Goal: Information Seeking & Learning: Learn about a topic

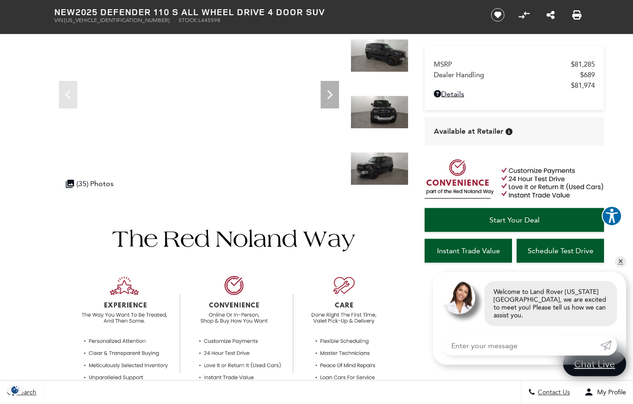
scroll to position [108, 0]
click at [618, 268] on link "✕" at bounding box center [620, 262] width 11 height 11
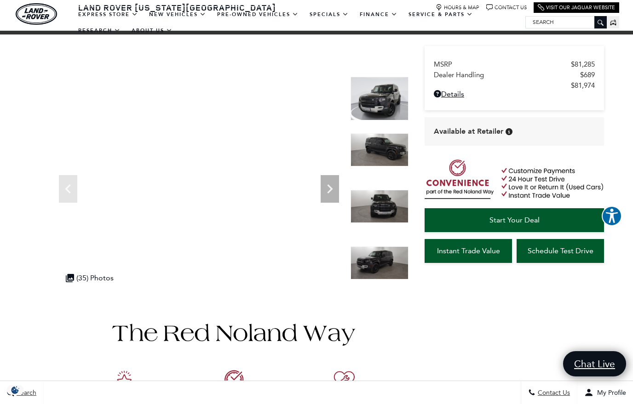
scroll to position [0, 0]
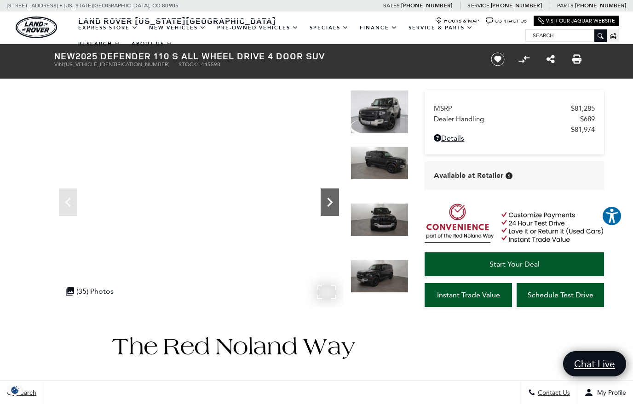
click at [335, 205] on icon "Next" at bounding box center [330, 202] width 18 height 18
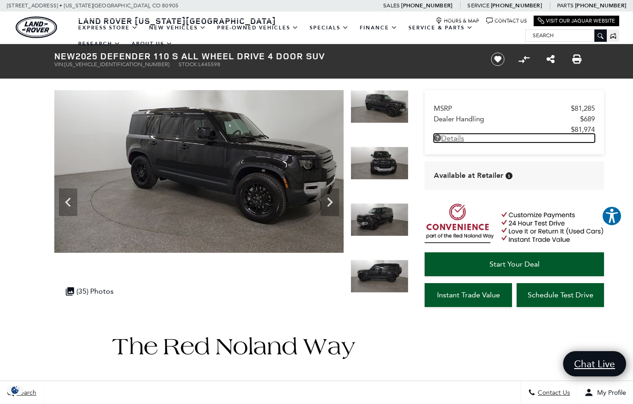
click at [458, 143] on link "Details - about pricing for: New 2025 Defender 110 S All Wheel Drive 4 Door SUV" at bounding box center [514, 138] width 161 height 9
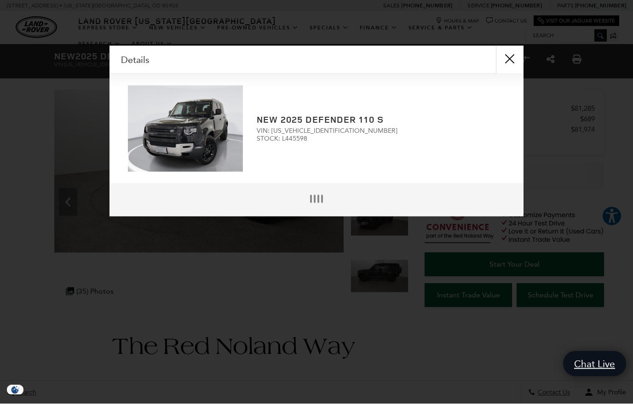
scroll to position [2, 0]
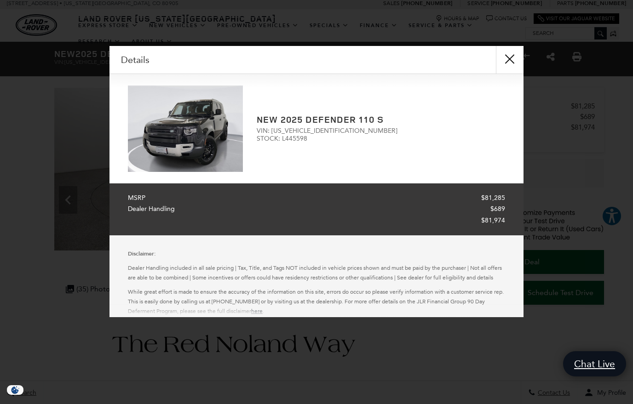
click at [515, 61] on button "close" at bounding box center [510, 60] width 28 height 28
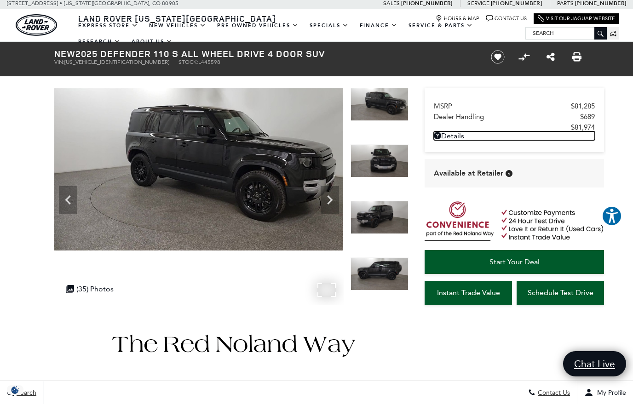
click at [224, 184] on img at bounding box center [198, 169] width 289 height 163
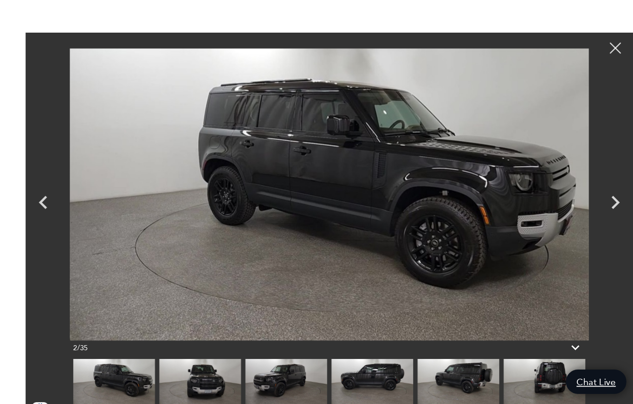
scroll to position [0, 0]
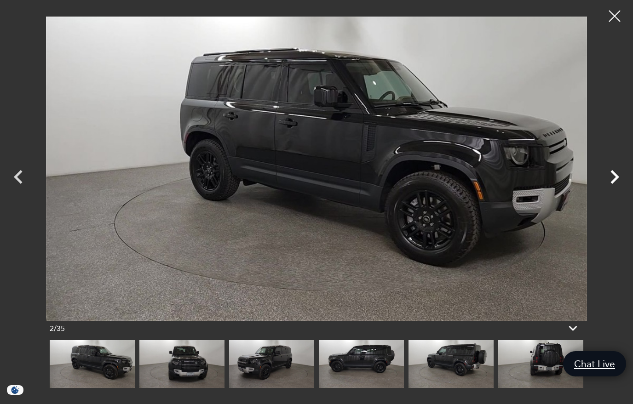
click at [616, 176] on icon "Next" at bounding box center [615, 177] width 28 height 28
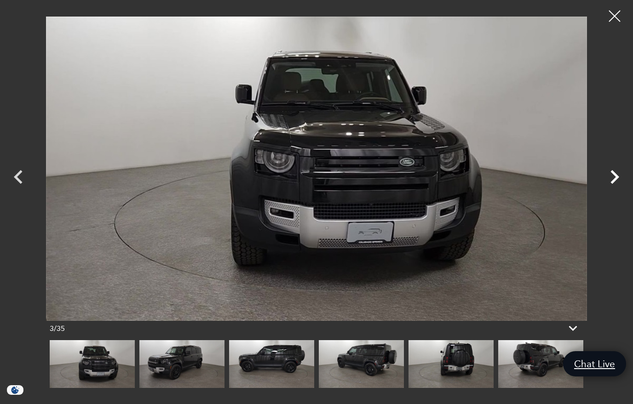
click at [609, 187] on icon "Next" at bounding box center [615, 177] width 28 height 28
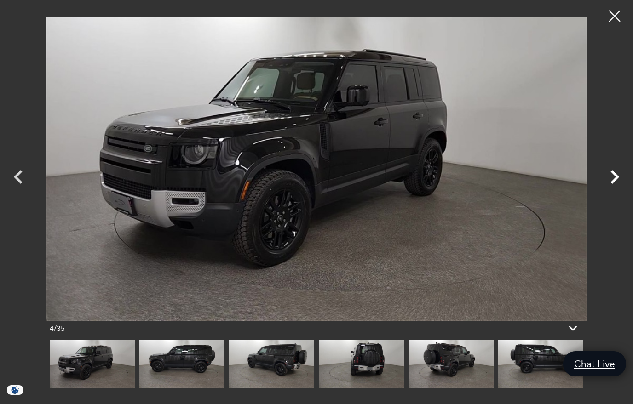
click at [612, 184] on icon "Next" at bounding box center [614, 177] width 9 height 14
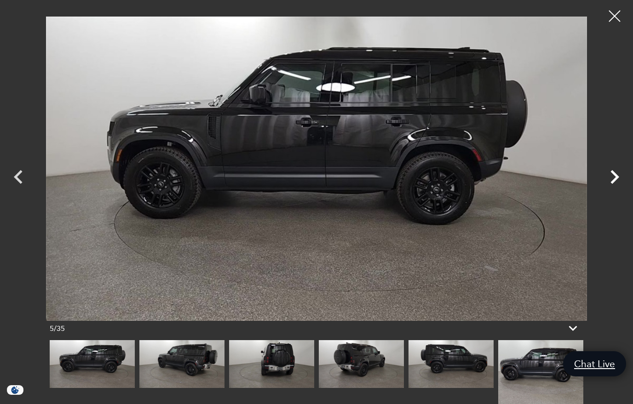
click at [613, 184] on icon "Next" at bounding box center [614, 177] width 9 height 14
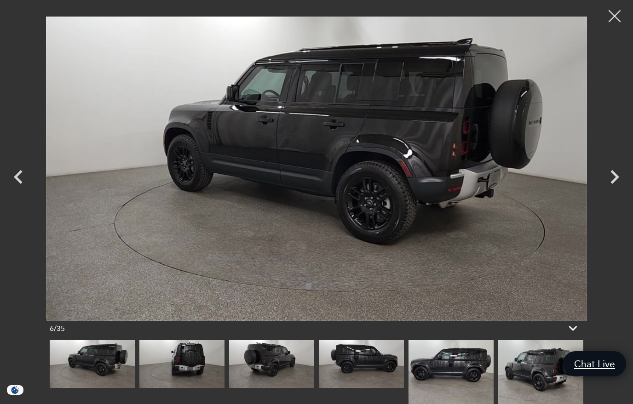
click at [611, 21] on div at bounding box center [615, 16] width 24 height 24
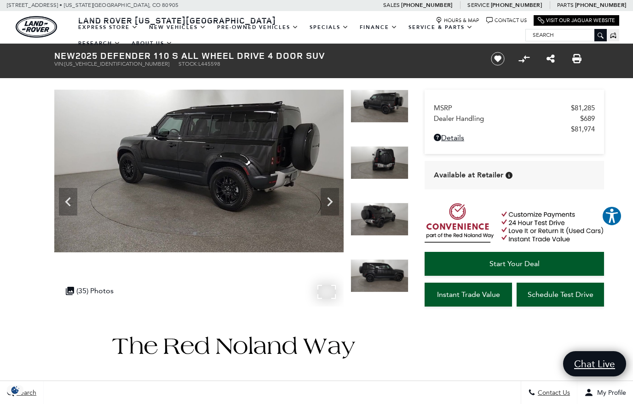
click at [233, 195] on img at bounding box center [198, 171] width 289 height 163
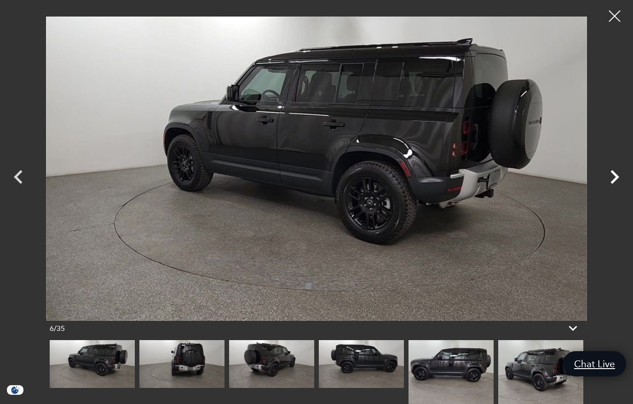
click at [615, 184] on icon "Next" at bounding box center [614, 177] width 9 height 14
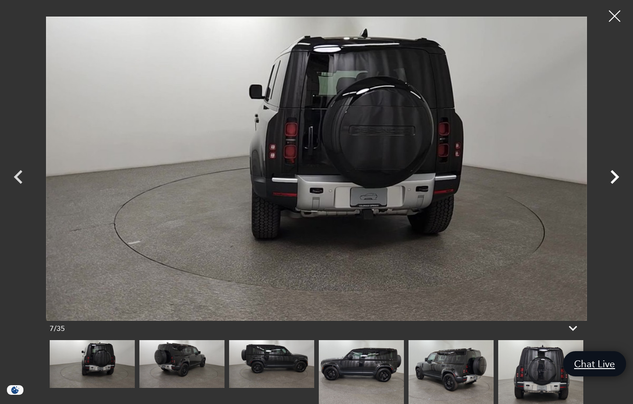
click at [615, 188] on icon "Next" at bounding box center [615, 177] width 28 height 28
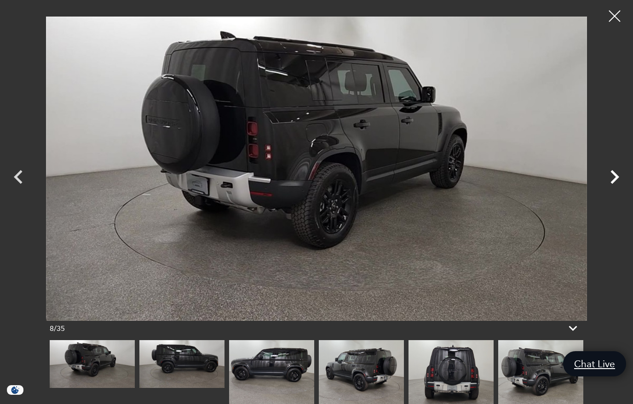
click at [614, 191] on icon "Next" at bounding box center [615, 177] width 28 height 28
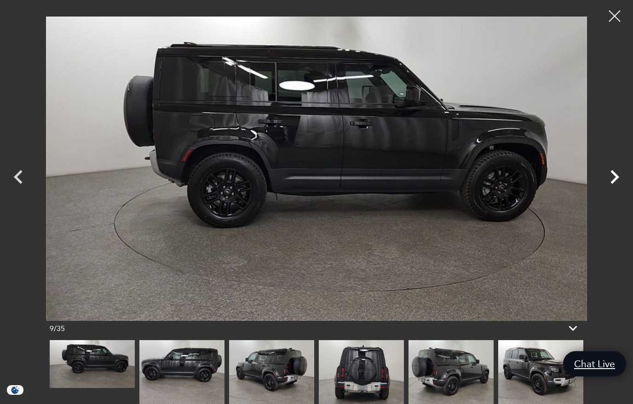
click at [615, 190] on icon "Next" at bounding box center [615, 177] width 28 height 28
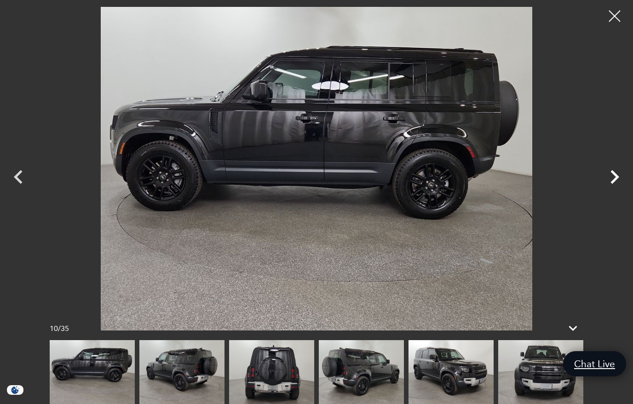
click at [616, 191] on icon "Next" at bounding box center [615, 177] width 28 height 28
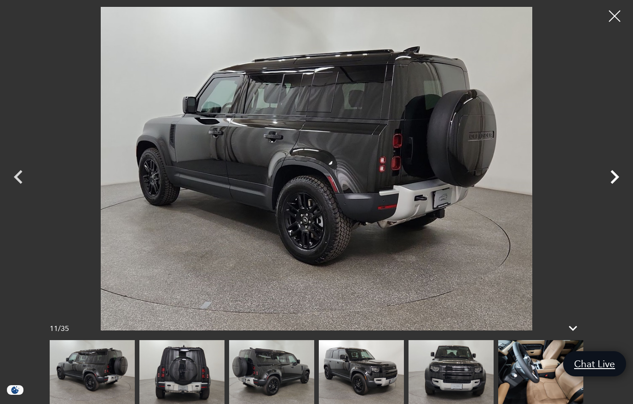
click at [615, 191] on icon "Next" at bounding box center [615, 177] width 28 height 28
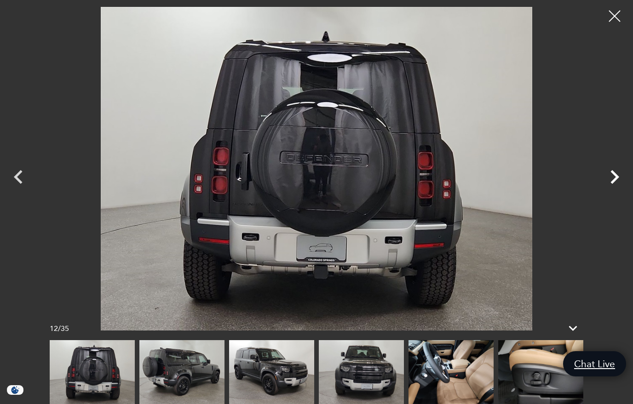
click at [613, 191] on icon "Next" at bounding box center [615, 177] width 28 height 28
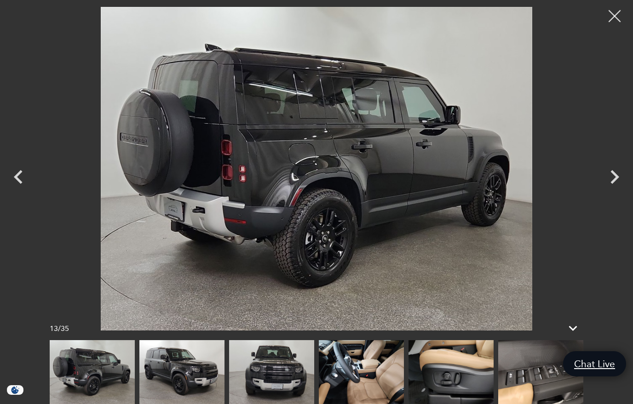
click at [610, 18] on div at bounding box center [615, 16] width 24 height 24
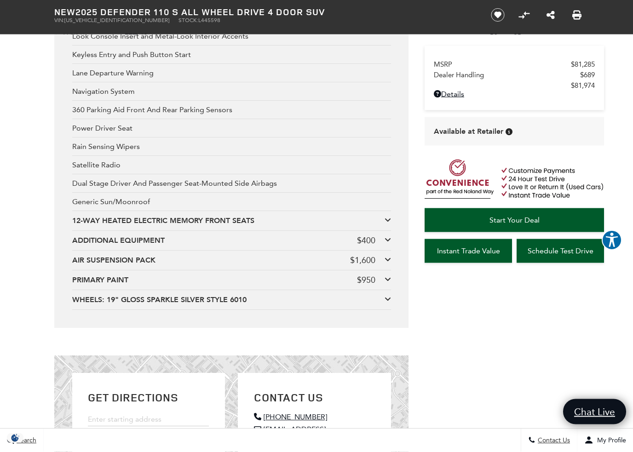
scroll to position [1936, 0]
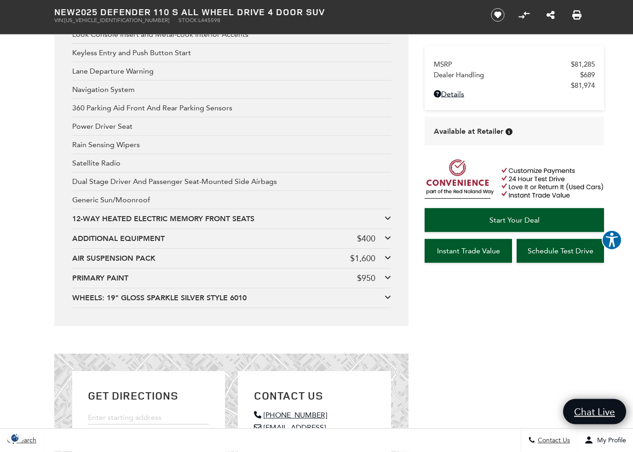
click at [387, 242] on icon at bounding box center [388, 238] width 6 height 7
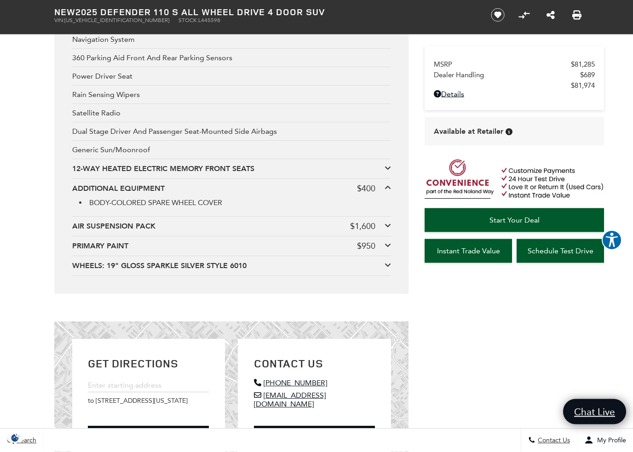
click at [313, 232] on div "AIR SUSPENSION PACK" at bounding box center [211, 227] width 278 height 10
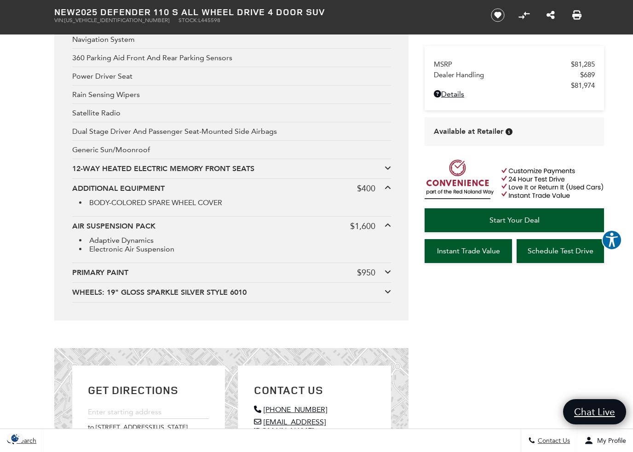
click at [314, 278] on div "PRIMARY PAINT" at bounding box center [214, 273] width 285 height 10
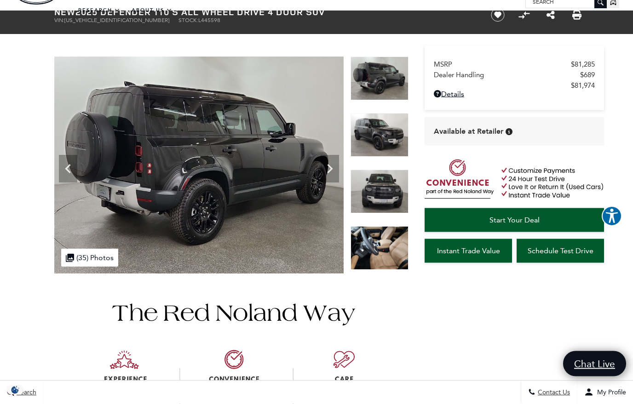
scroll to position [0, 0]
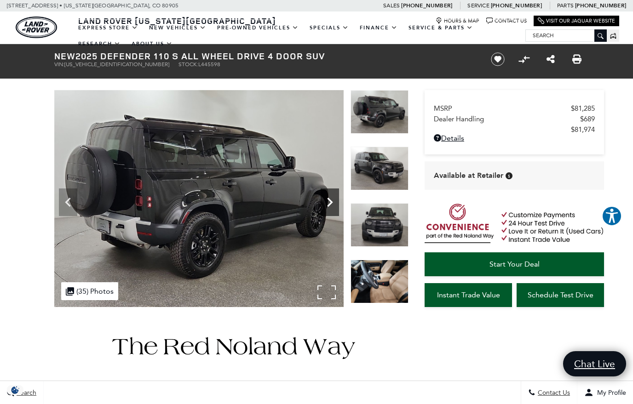
click at [331, 203] on icon "Next" at bounding box center [330, 202] width 6 height 9
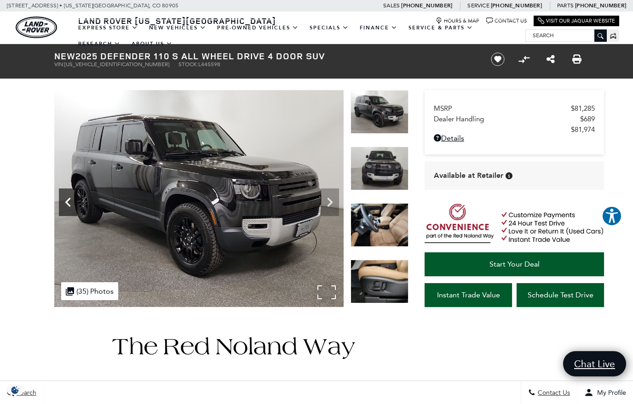
click at [69, 202] on icon "Previous" at bounding box center [68, 202] width 18 height 18
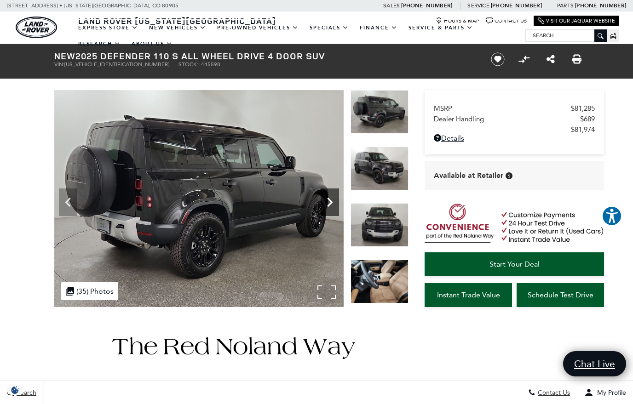
click at [333, 196] on icon "Next" at bounding box center [330, 202] width 18 height 18
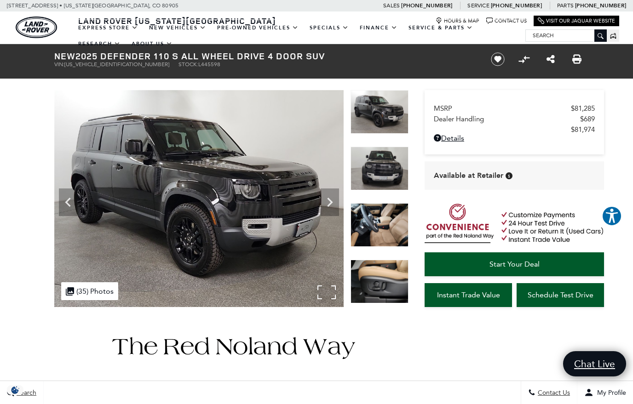
click at [248, 219] on img at bounding box center [198, 198] width 289 height 217
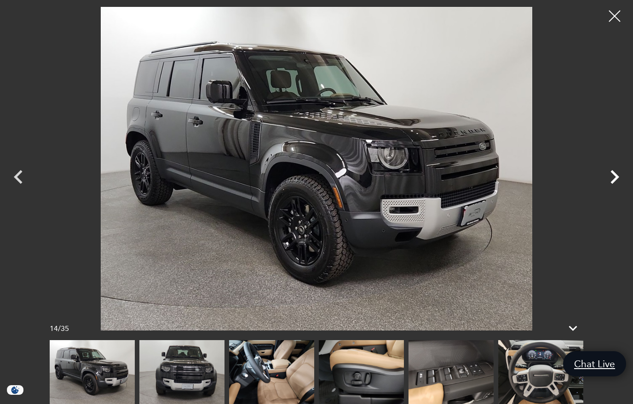
click at [615, 191] on icon "Next" at bounding box center [615, 177] width 28 height 28
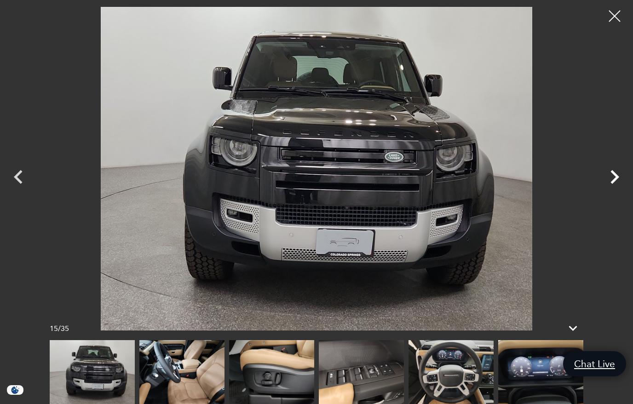
click at [616, 184] on icon "Next" at bounding box center [614, 177] width 9 height 14
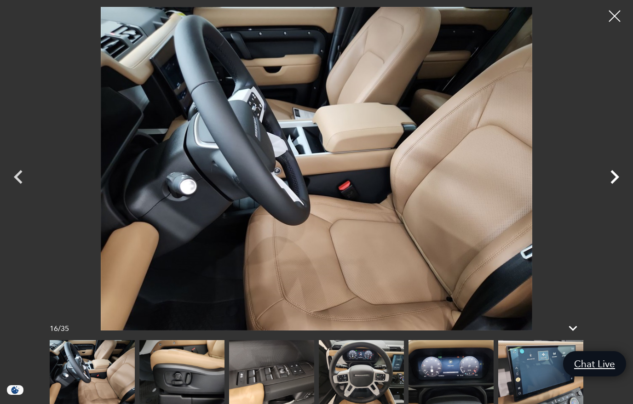
click at [617, 188] on icon "Next" at bounding box center [615, 177] width 28 height 28
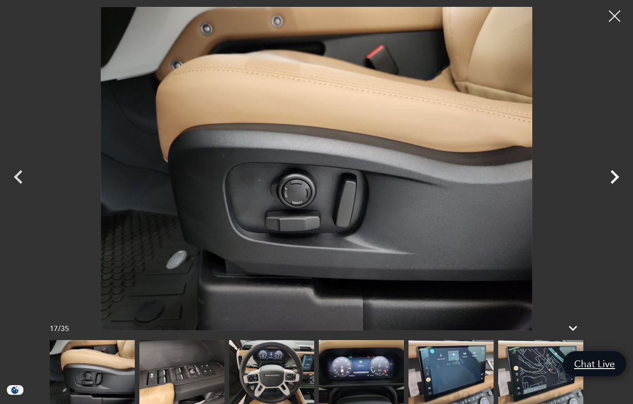
click at [614, 188] on icon "Next" at bounding box center [615, 177] width 28 height 28
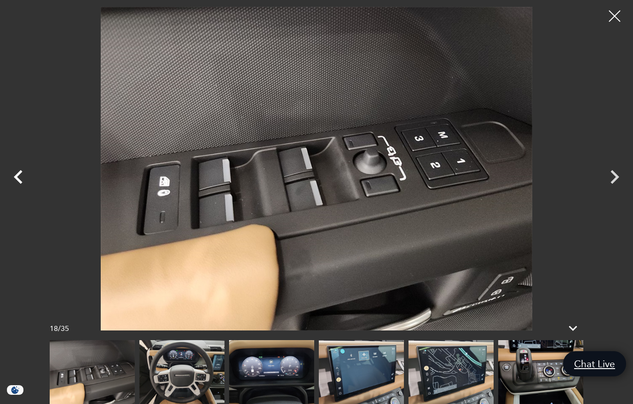
click at [25, 184] on icon "Previous" at bounding box center [19, 177] width 28 height 28
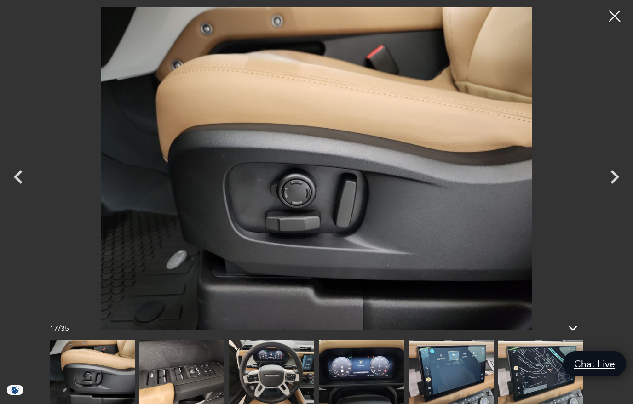
click at [610, 16] on div at bounding box center [615, 16] width 24 height 24
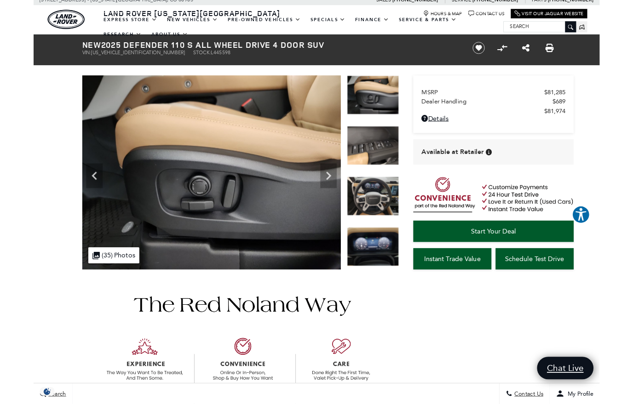
scroll to position [1, 0]
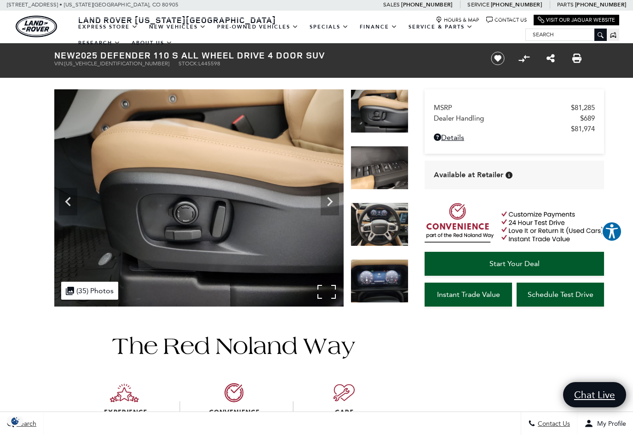
click at [184, 219] on img at bounding box center [198, 197] width 289 height 217
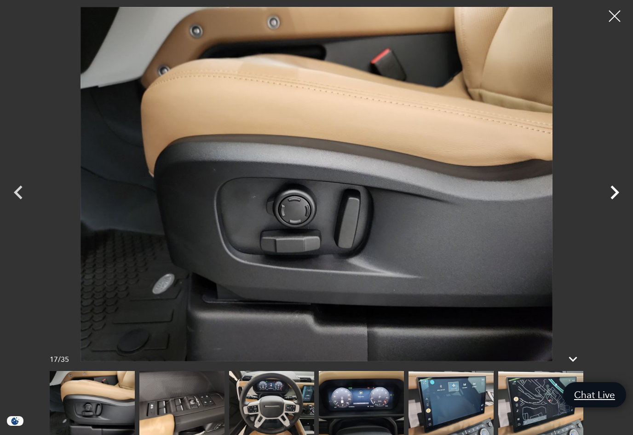
click at [618, 196] on icon "Next" at bounding box center [615, 192] width 28 height 28
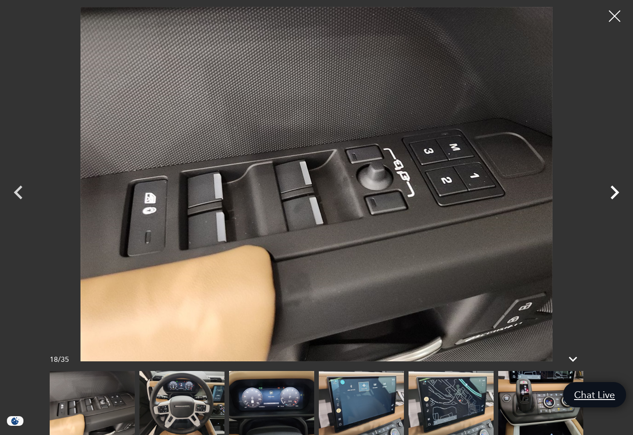
click at [615, 203] on icon "Next" at bounding box center [615, 192] width 28 height 28
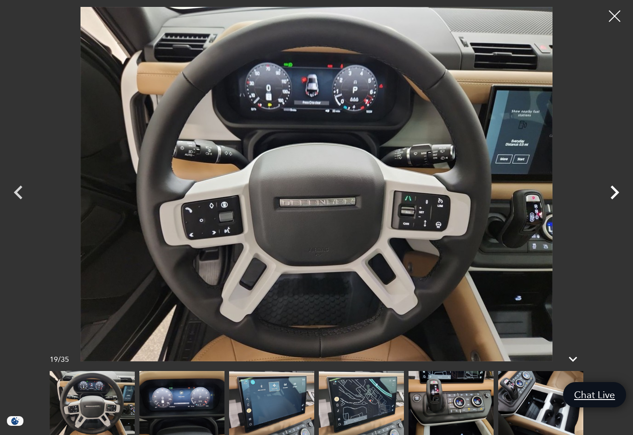
click at [614, 204] on icon "Next" at bounding box center [615, 192] width 28 height 28
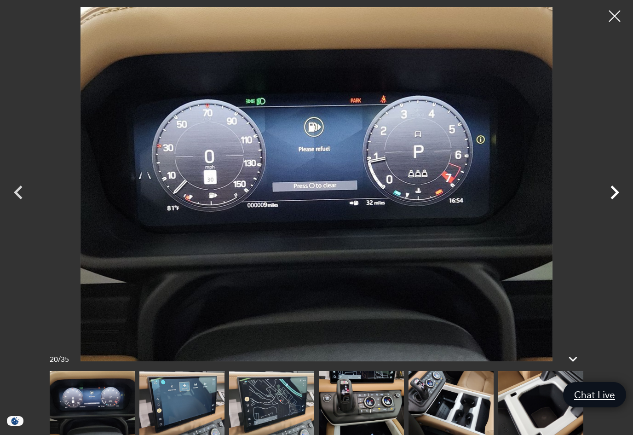
click at [616, 205] on icon "Next" at bounding box center [615, 192] width 28 height 28
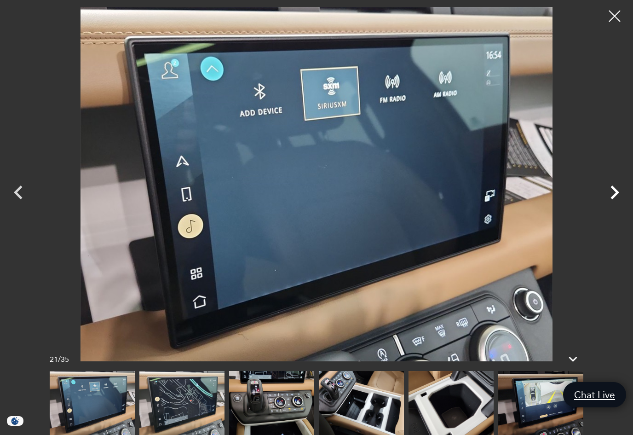
click at [617, 204] on icon "Next" at bounding box center [615, 192] width 28 height 28
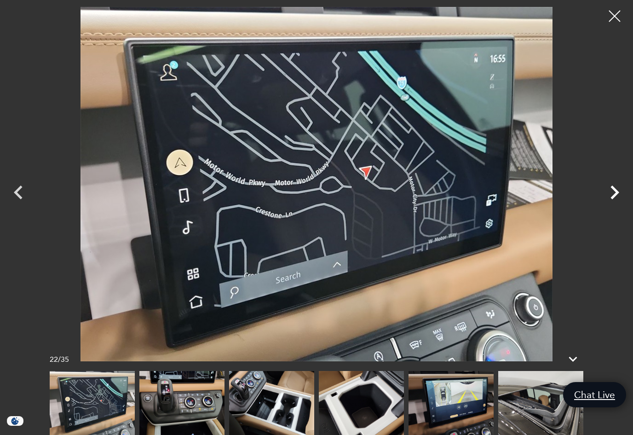
click at [616, 202] on icon "Next" at bounding box center [615, 192] width 28 height 28
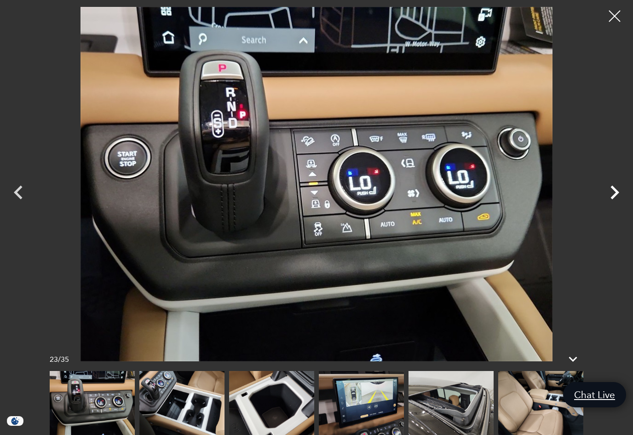
click at [616, 205] on icon "Next" at bounding box center [615, 192] width 28 height 28
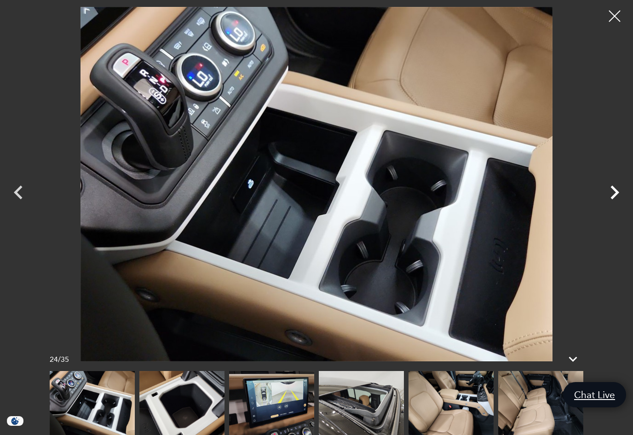
click at [616, 205] on icon "Next" at bounding box center [615, 192] width 28 height 28
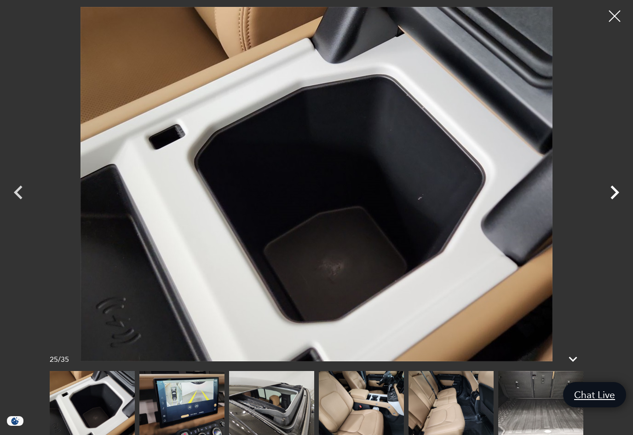
click at [615, 202] on icon "Next" at bounding box center [615, 192] width 28 height 28
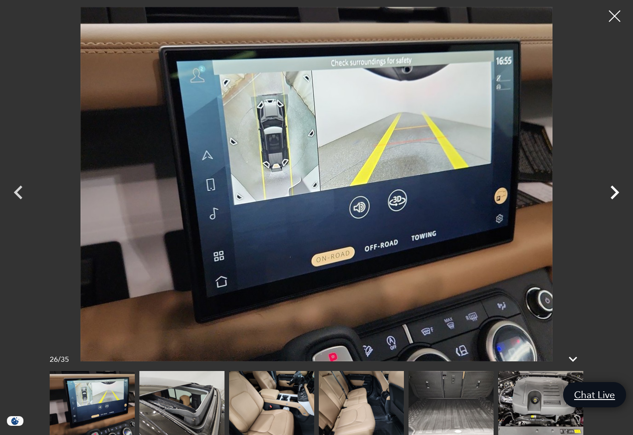
click at [616, 205] on icon "Next" at bounding box center [615, 192] width 28 height 28
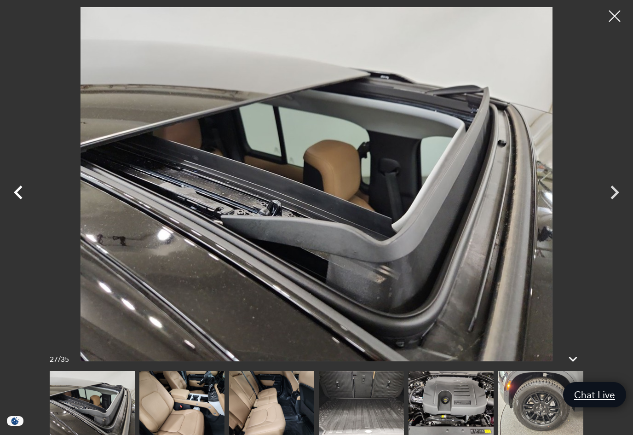
click at [24, 206] on icon "Previous" at bounding box center [19, 192] width 28 height 28
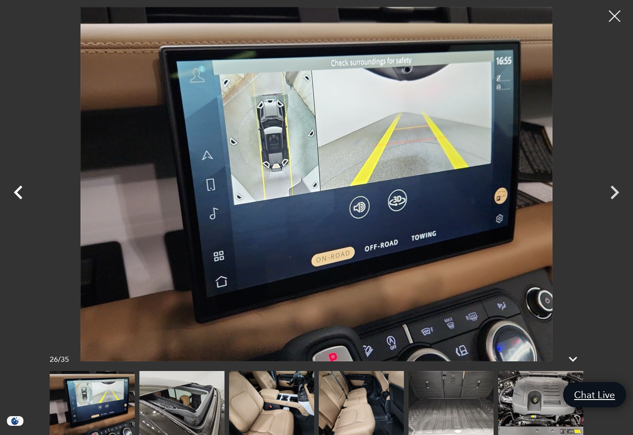
click at [22, 201] on icon "Previous" at bounding box center [19, 192] width 28 height 28
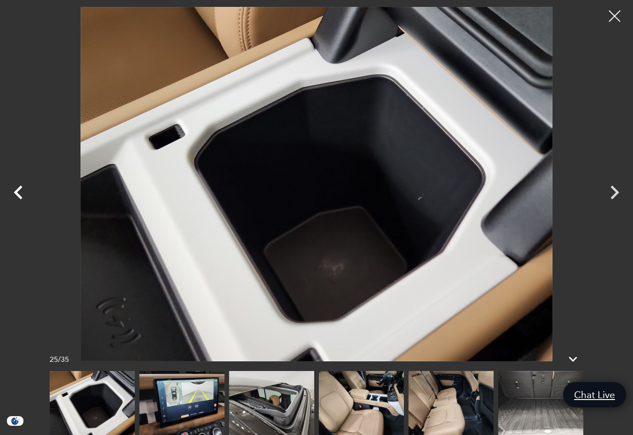
click at [21, 200] on icon "Previous" at bounding box center [19, 192] width 28 height 28
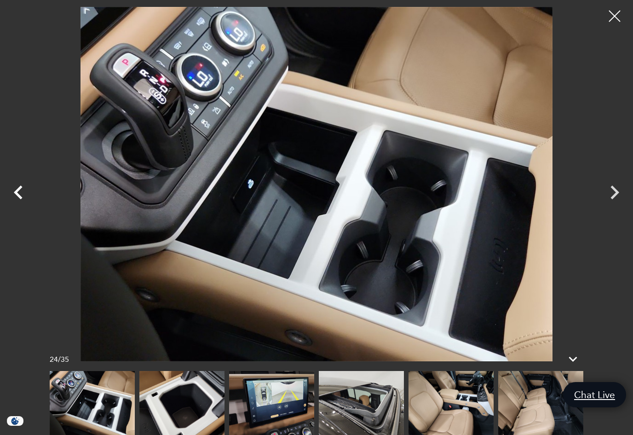
click at [21, 199] on icon "Previous" at bounding box center [18, 192] width 9 height 14
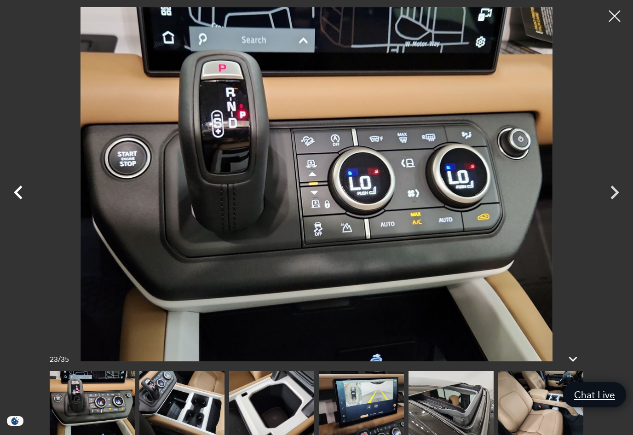
click at [21, 202] on icon "Previous" at bounding box center [19, 192] width 28 height 28
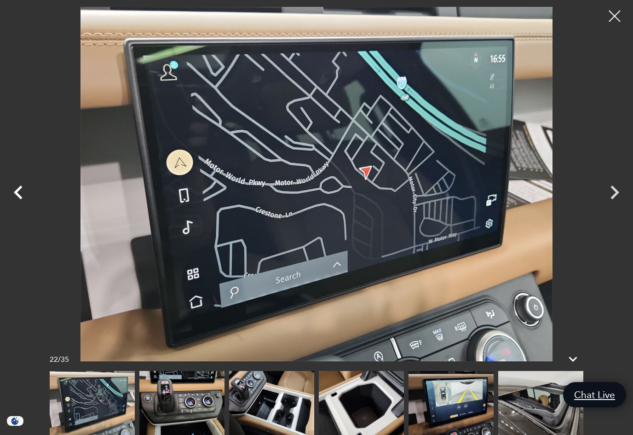
click at [20, 200] on icon "Previous" at bounding box center [19, 192] width 28 height 28
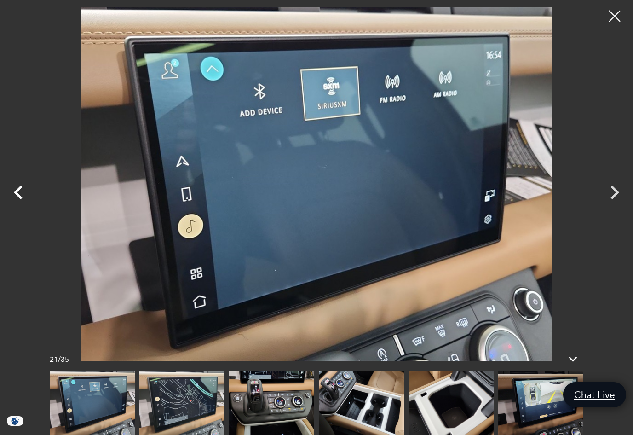
click at [18, 199] on icon "Previous" at bounding box center [18, 192] width 9 height 14
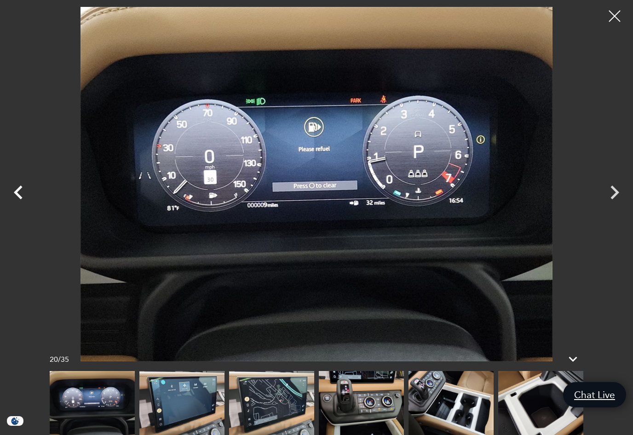
click at [21, 198] on icon "Previous" at bounding box center [19, 192] width 28 height 28
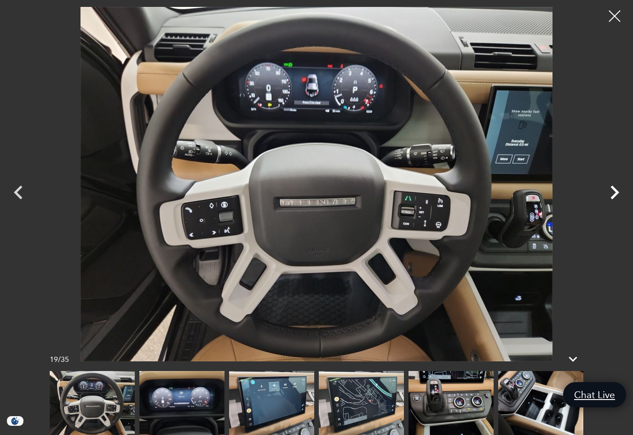
click at [612, 206] on icon "Next" at bounding box center [615, 192] width 28 height 28
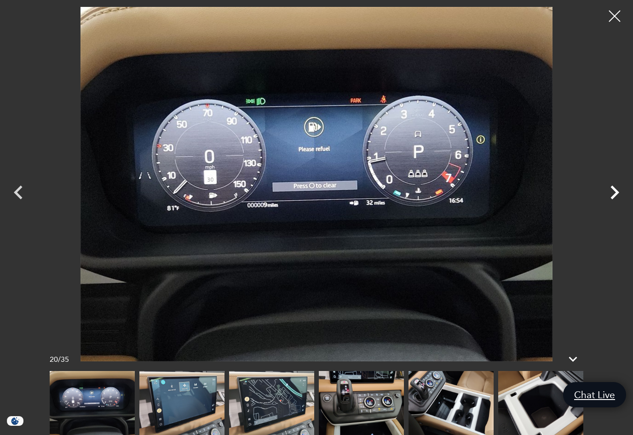
click at [614, 204] on icon "Next" at bounding box center [615, 192] width 28 height 28
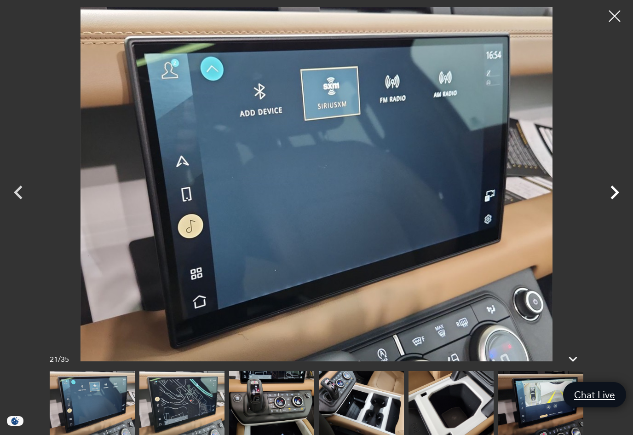
click at [615, 203] on icon "Next" at bounding box center [615, 192] width 28 height 28
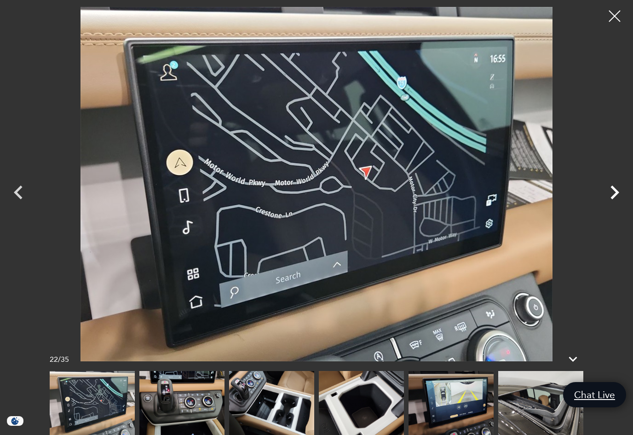
click at [617, 201] on icon "Next" at bounding box center [615, 192] width 28 height 28
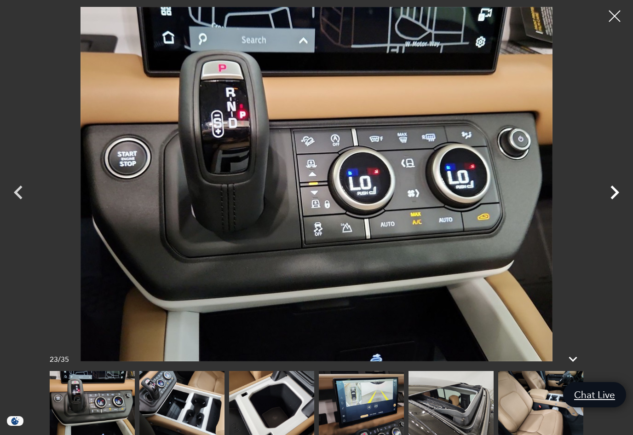
click at [616, 202] on icon "Next" at bounding box center [615, 192] width 28 height 28
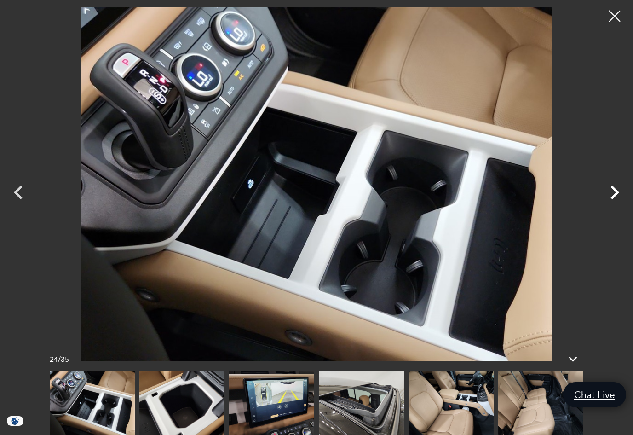
click at [617, 201] on icon "Next" at bounding box center [615, 192] width 28 height 28
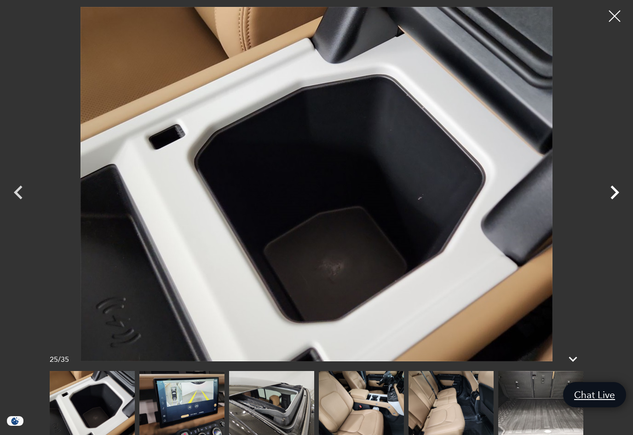
click at [616, 199] on icon "Next" at bounding box center [614, 192] width 9 height 14
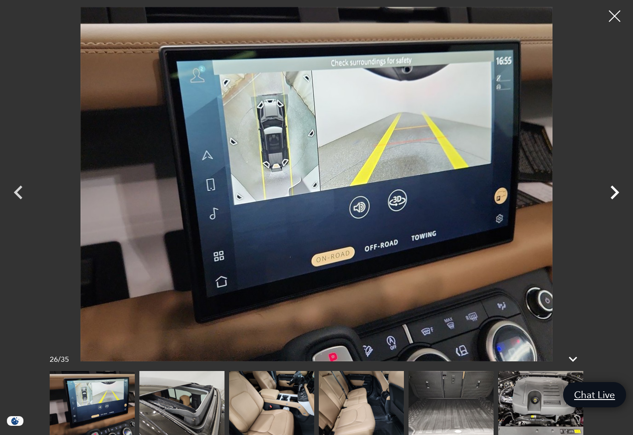
click at [617, 201] on icon "Next" at bounding box center [615, 192] width 28 height 28
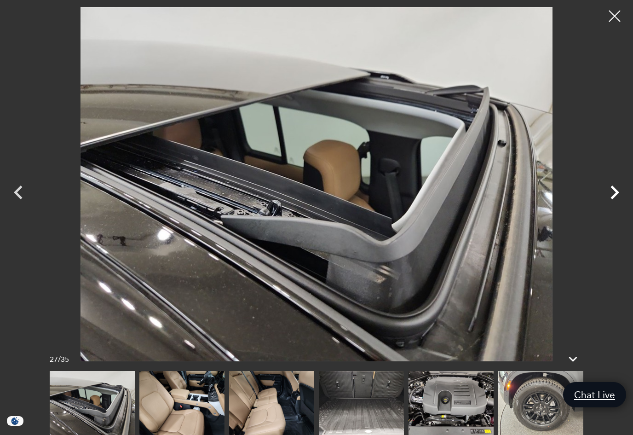
click at [618, 202] on icon "Next" at bounding box center [615, 192] width 28 height 28
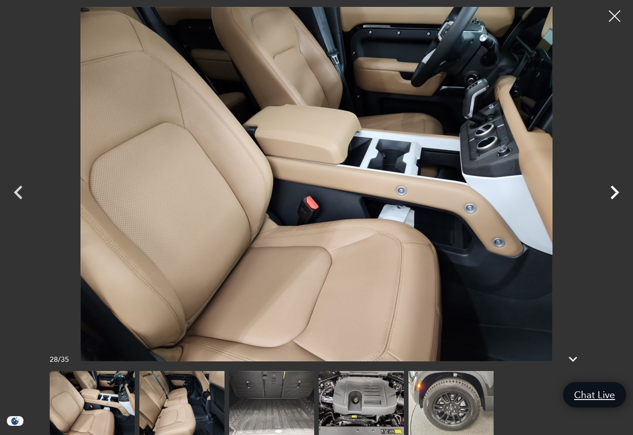
click at [618, 201] on icon "Next" at bounding box center [615, 192] width 28 height 28
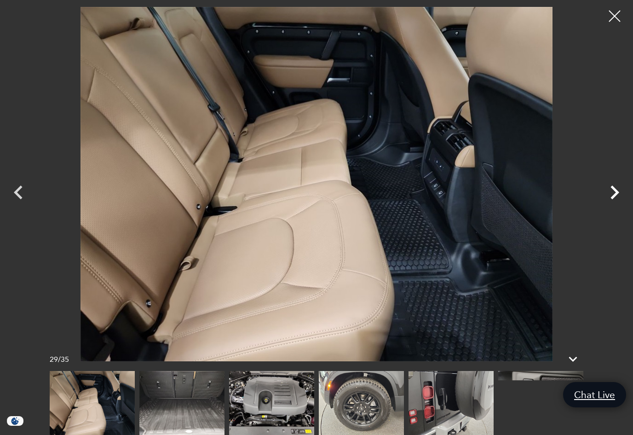
click at [616, 204] on icon "Next" at bounding box center [615, 192] width 28 height 28
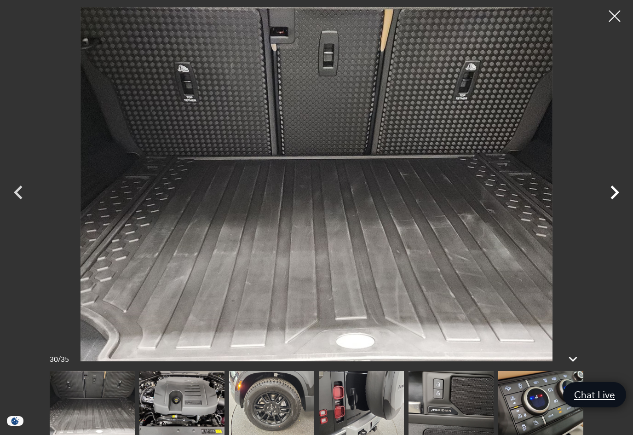
click at [615, 203] on icon "Next" at bounding box center [615, 192] width 28 height 28
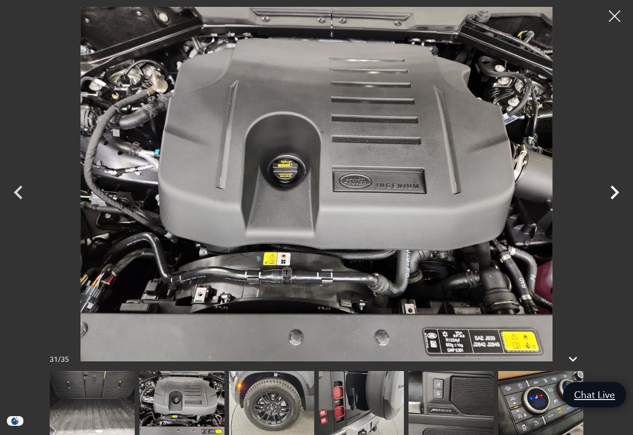
click at [617, 204] on icon "Next" at bounding box center [615, 192] width 28 height 28
click at [17, 199] on icon "Previous" at bounding box center [18, 192] width 9 height 14
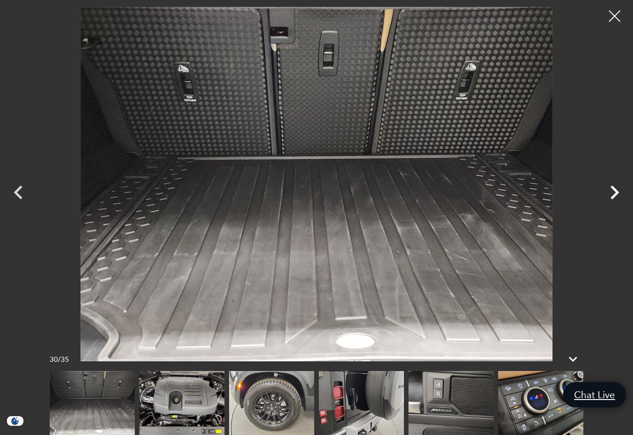
click at [619, 197] on icon "Next" at bounding box center [615, 192] width 28 height 28
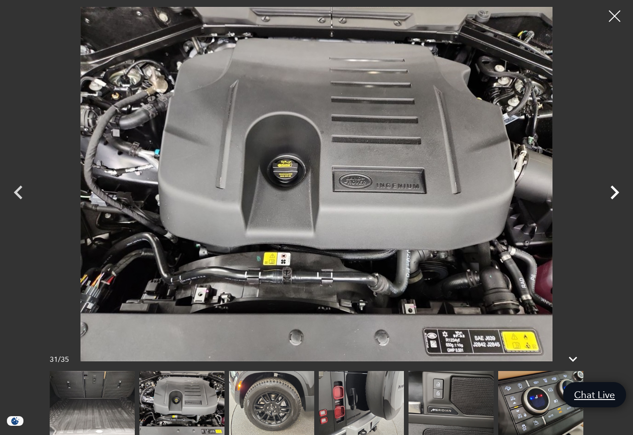
click at [615, 199] on icon "Next" at bounding box center [614, 192] width 9 height 14
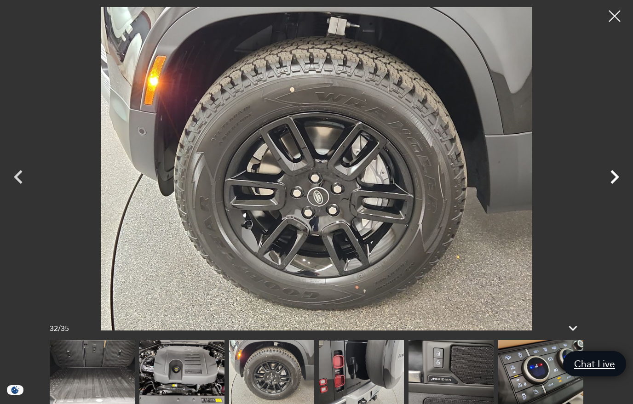
click at [616, 189] on icon "Next" at bounding box center [615, 177] width 28 height 28
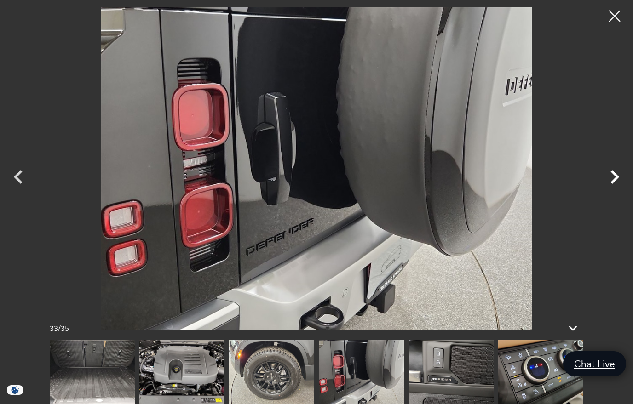
click at [613, 191] on icon "Next" at bounding box center [615, 177] width 28 height 28
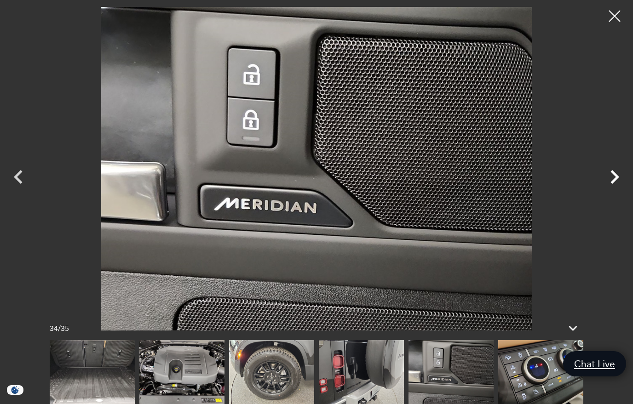
click at [613, 191] on icon "Next" at bounding box center [615, 177] width 28 height 28
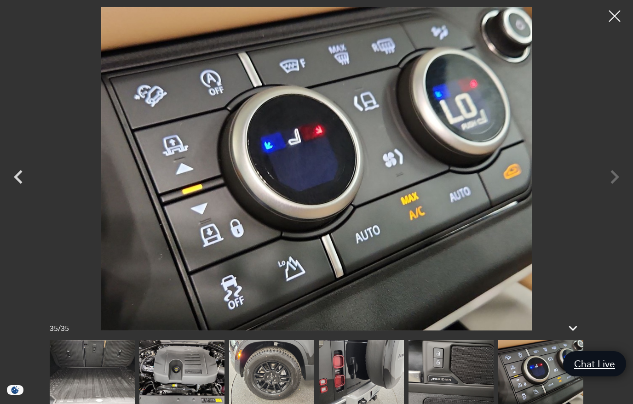
click at [615, 190] on div at bounding box center [316, 169] width 633 height 324
click at [615, 197] on div at bounding box center [316, 169] width 633 height 324
click at [616, 19] on div at bounding box center [615, 16] width 24 height 24
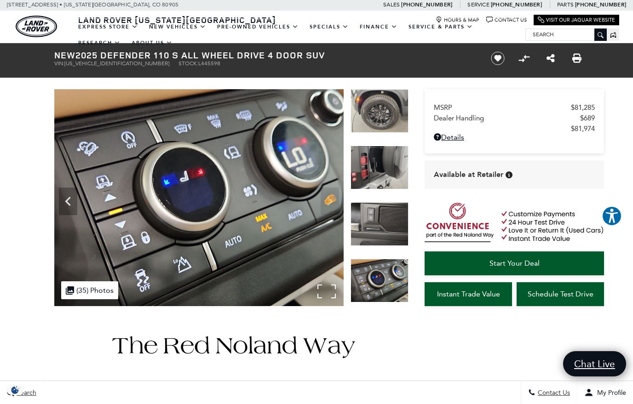
click at [89, 294] on div ".cls-1, .cls-3 { fill: #c50033; } .cls-1 { clip-rule: evenodd; } .cls-2 { clip-…" at bounding box center [89, 291] width 57 height 18
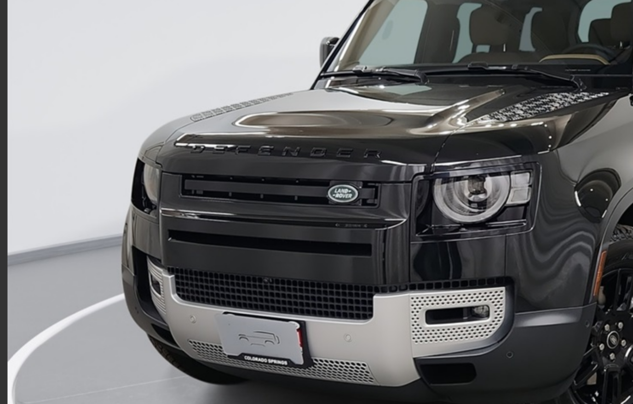
scroll to position [0, 0]
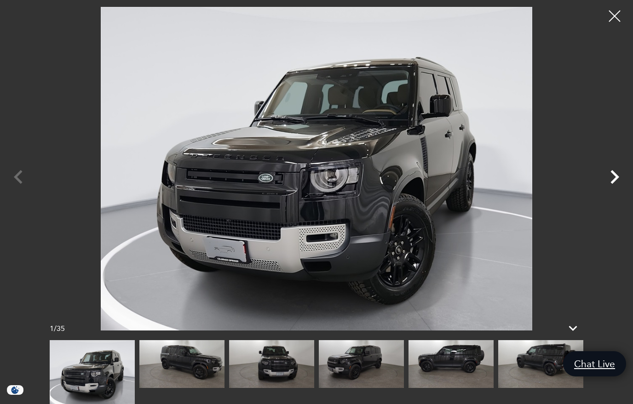
click at [612, 184] on icon "Next" at bounding box center [614, 177] width 9 height 14
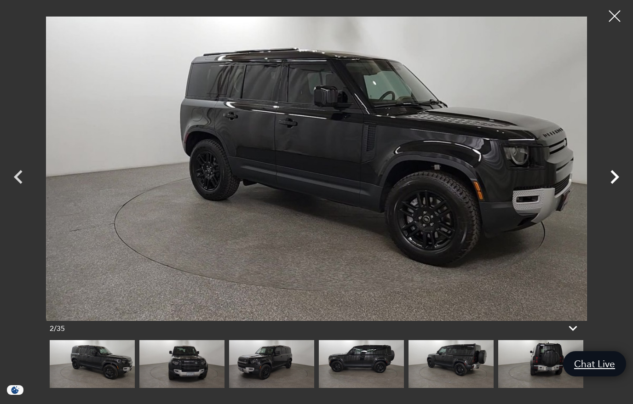
click at [615, 184] on icon "Next" at bounding box center [614, 177] width 9 height 14
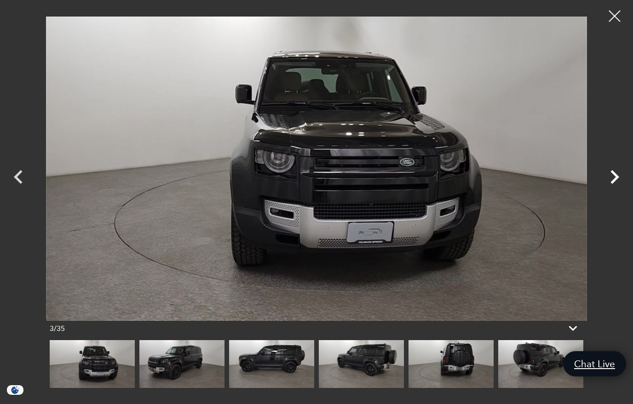
click at [614, 184] on icon "Next" at bounding box center [614, 177] width 9 height 14
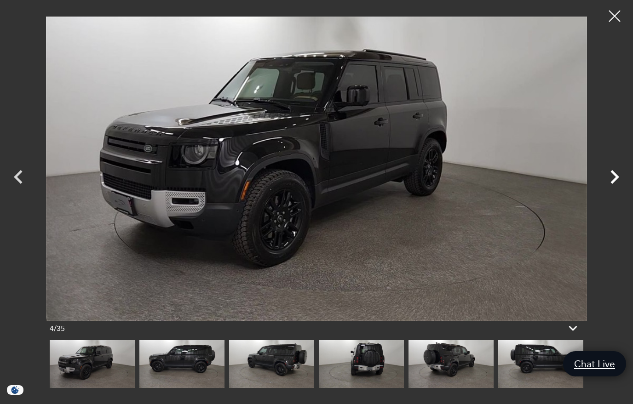
click at [610, 190] on icon "Next" at bounding box center [615, 177] width 28 height 28
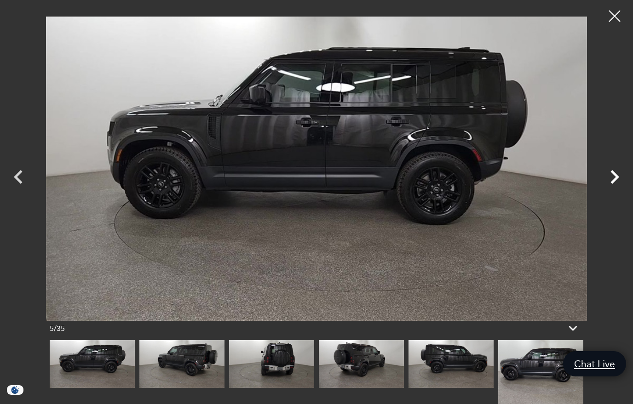
click at [614, 189] on icon "Next" at bounding box center [615, 177] width 28 height 28
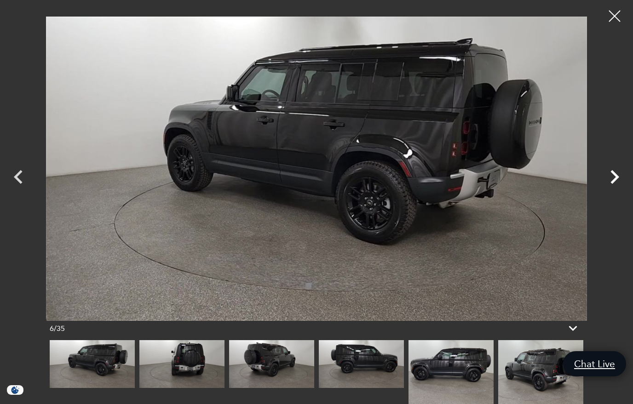
click at [614, 191] on icon "Next" at bounding box center [615, 177] width 28 height 28
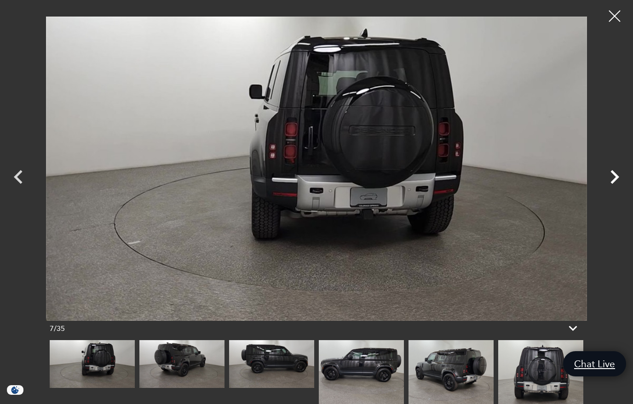
click at [615, 190] on icon "Next" at bounding box center [615, 177] width 28 height 28
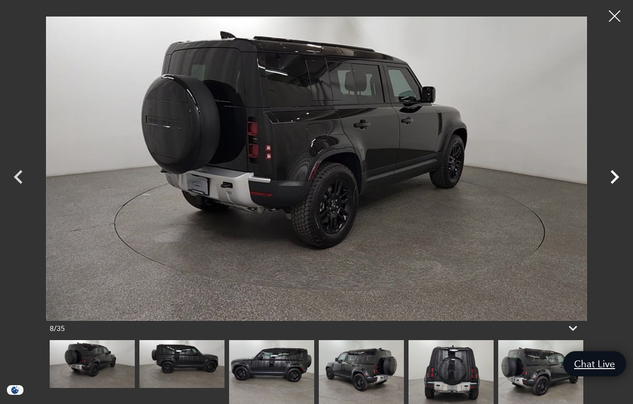
click at [615, 190] on icon "Next" at bounding box center [615, 177] width 28 height 28
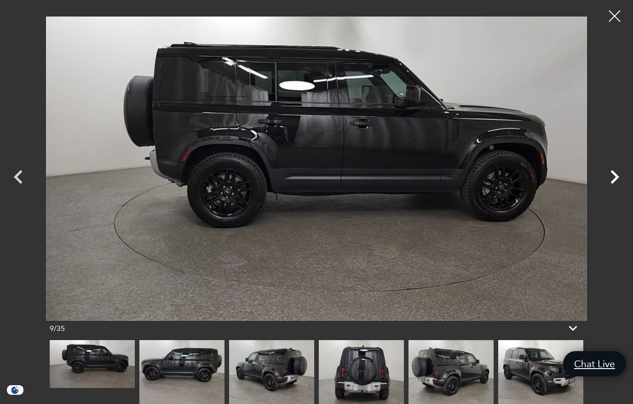
click at [615, 184] on icon "Next" at bounding box center [614, 177] width 9 height 14
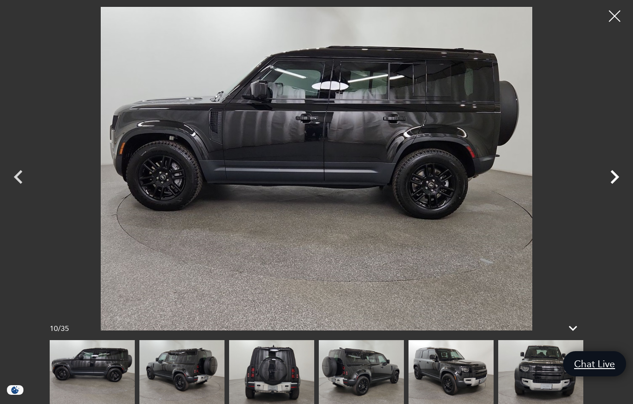
click at [611, 189] on icon "Next" at bounding box center [615, 177] width 28 height 28
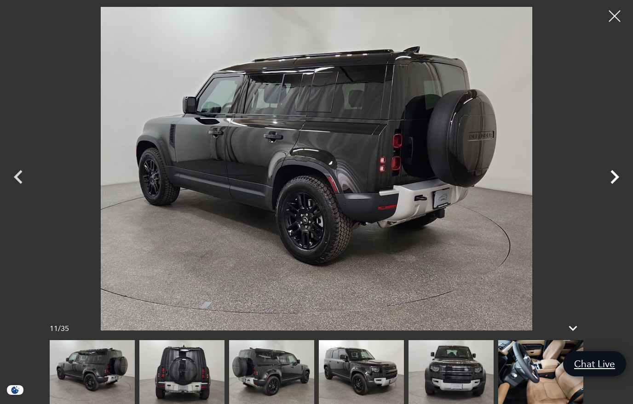
click at [613, 191] on icon "Next" at bounding box center [615, 177] width 28 height 28
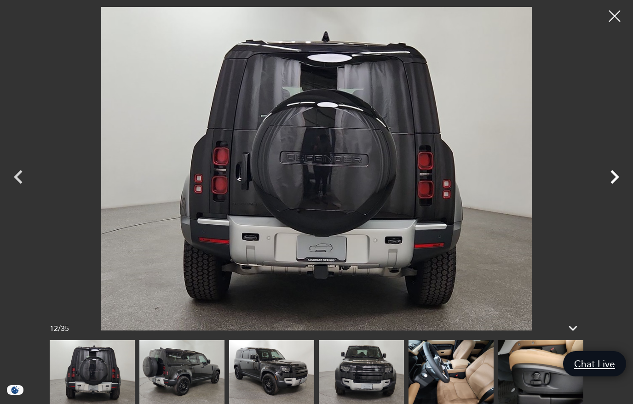
click at [615, 191] on icon "Next" at bounding box center [615, 177] width 28 height 28
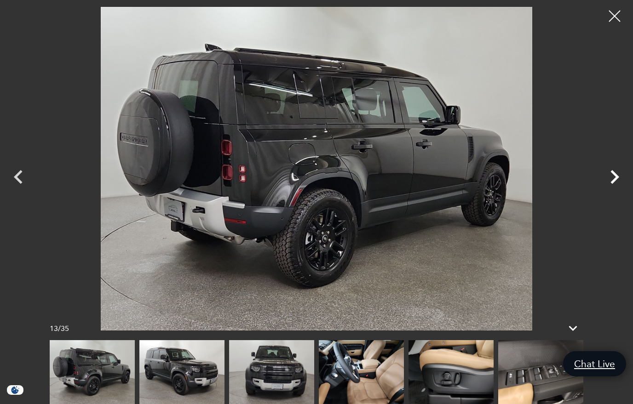
click at [615, 191] on icon "Next" at bounding box center [615, 177] width 28 height 28
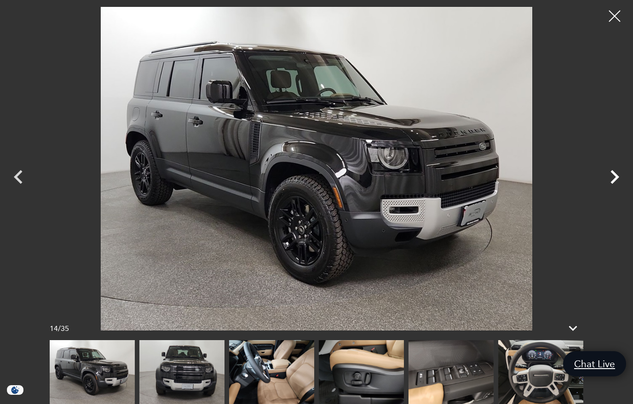
click at [615, 191] on icon "Next" at bounding box center [615, 177] width 28 height 28
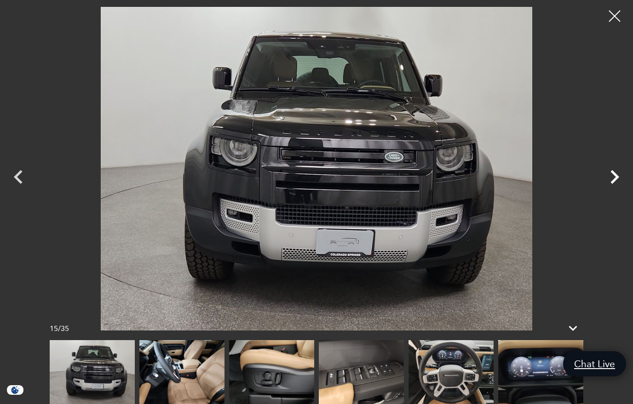
click at [613, 180] on icon "Next" at bounding box center [615, 177] width 28 height 28
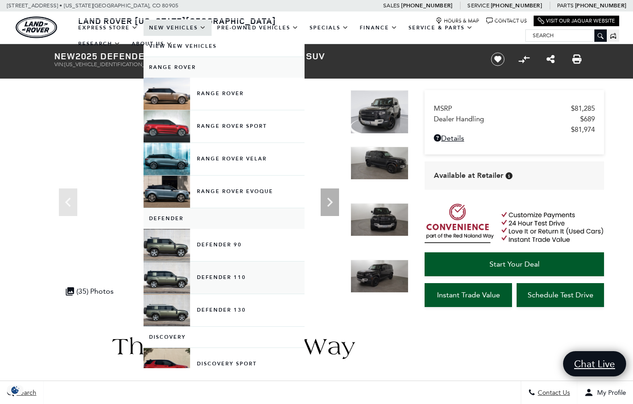
click at [230, 289] on link "Defender 110" at bounding box center [224, 278] width 161 height 32
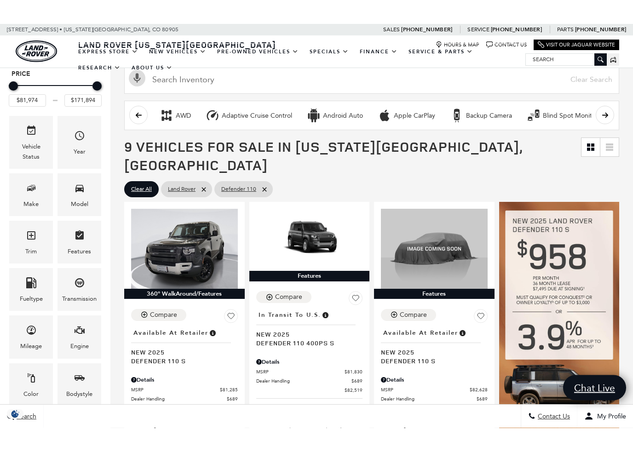
scroll to position [99, 0]
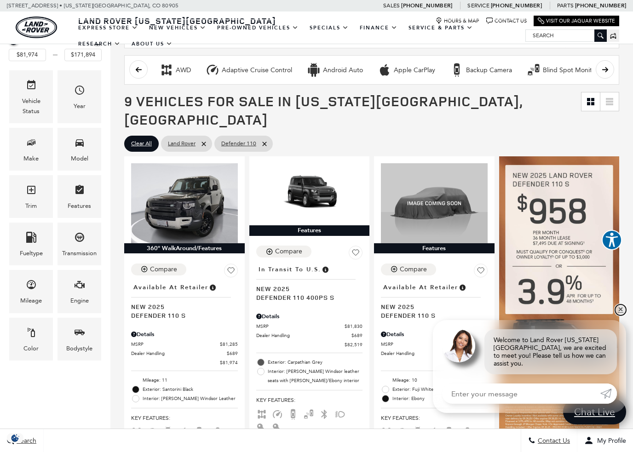
click at [621, 316] on link "✕" at bounding box center [620, 310] width 11 height 11
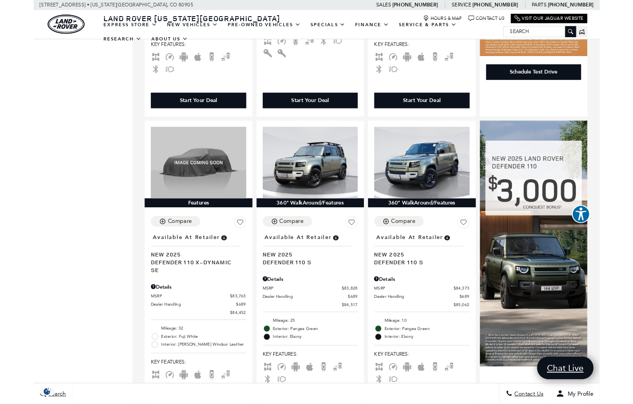
scroll to position [468, 0]
